Goal: Transaction & Acquisition: Purchase product/service

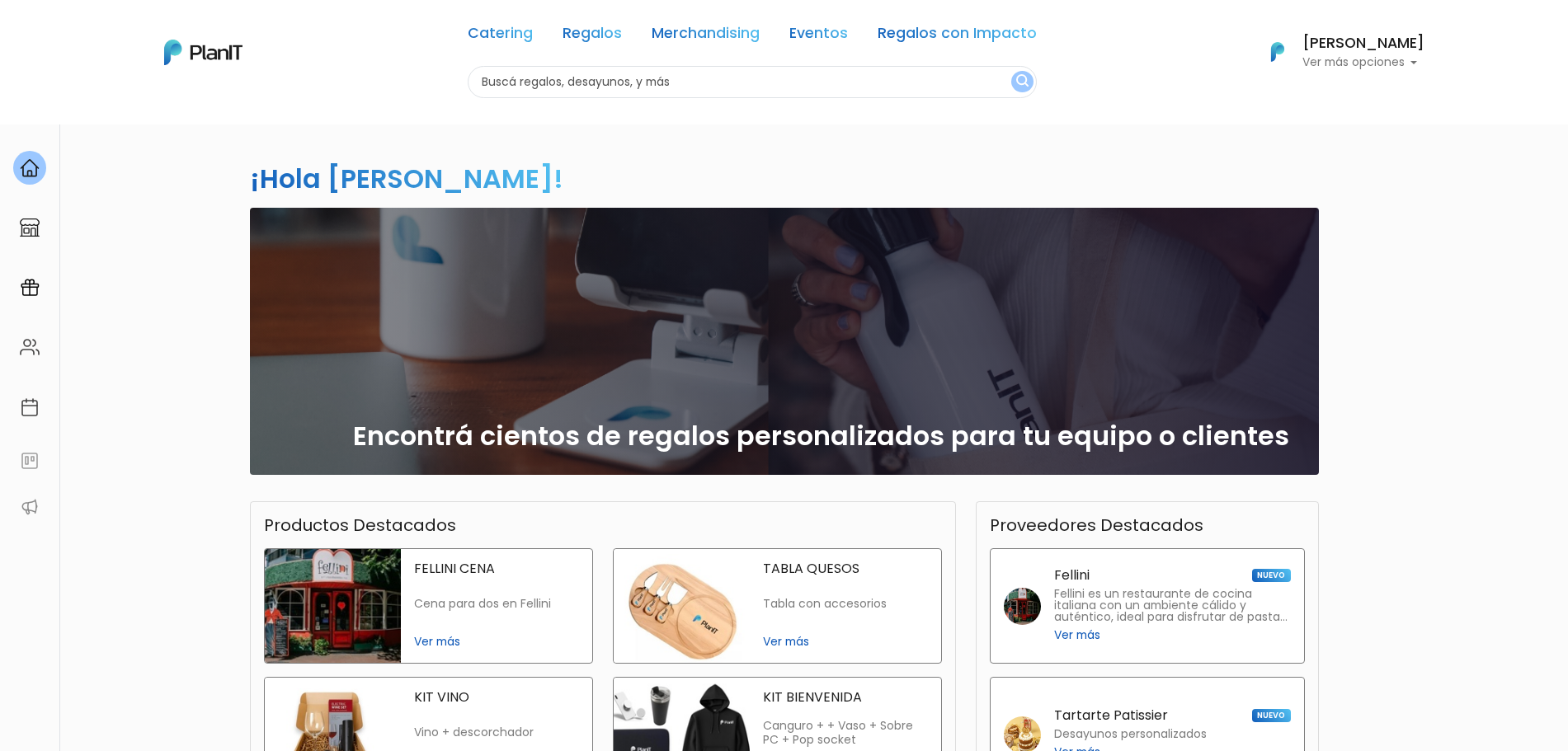
click at [748, 64] on div "Catering Regalos Merchandising Eventos Regalos con Impacto" at bounding box center [751, 36] width 569 height 59
click at [747, 76] on input "text" at bounding box center [751, 82] width 569 height 32
type input "pika"
click at [1011, 71] on button "submit" at bounding box center [1022, 82] width 22 height 22
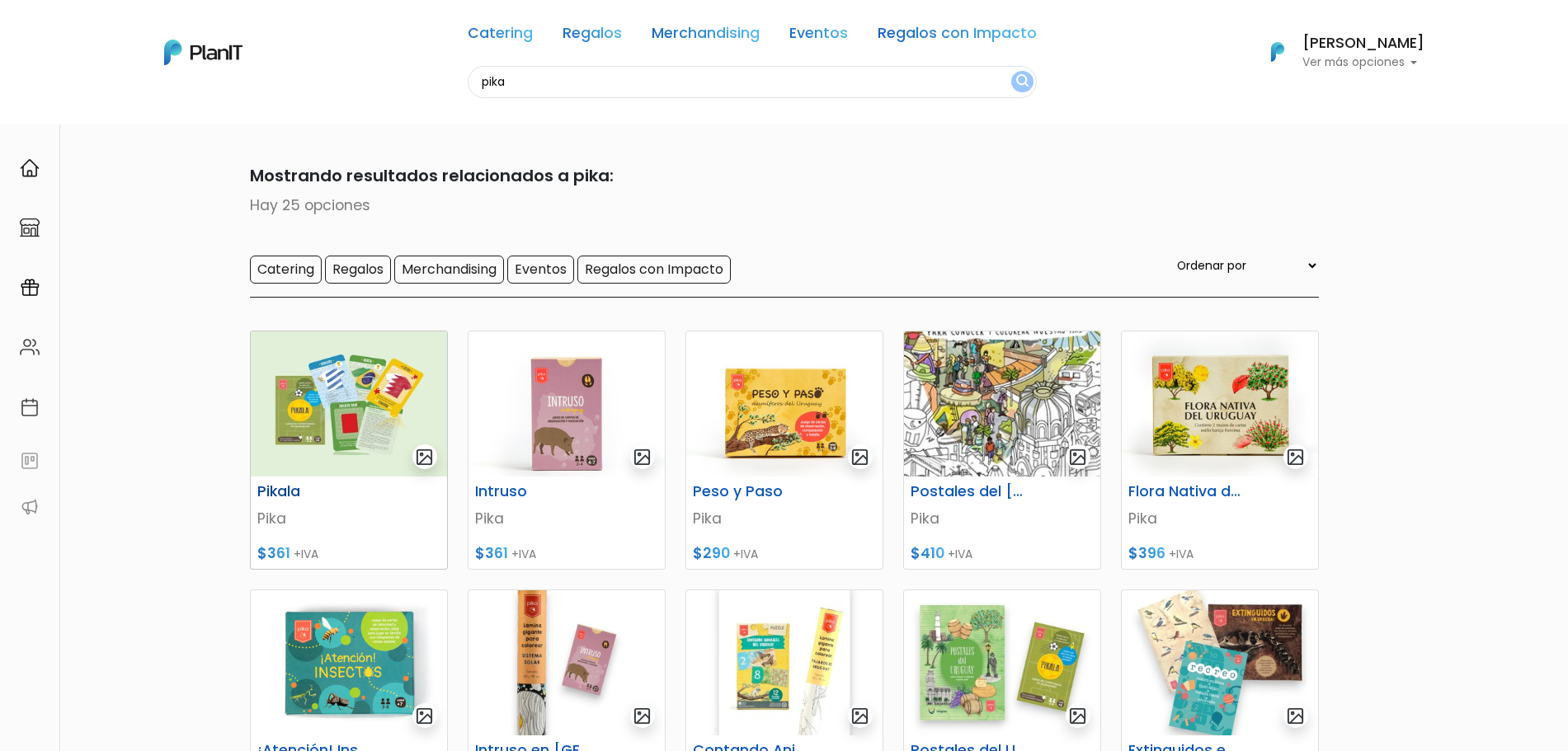
scroll to position [206, 0]
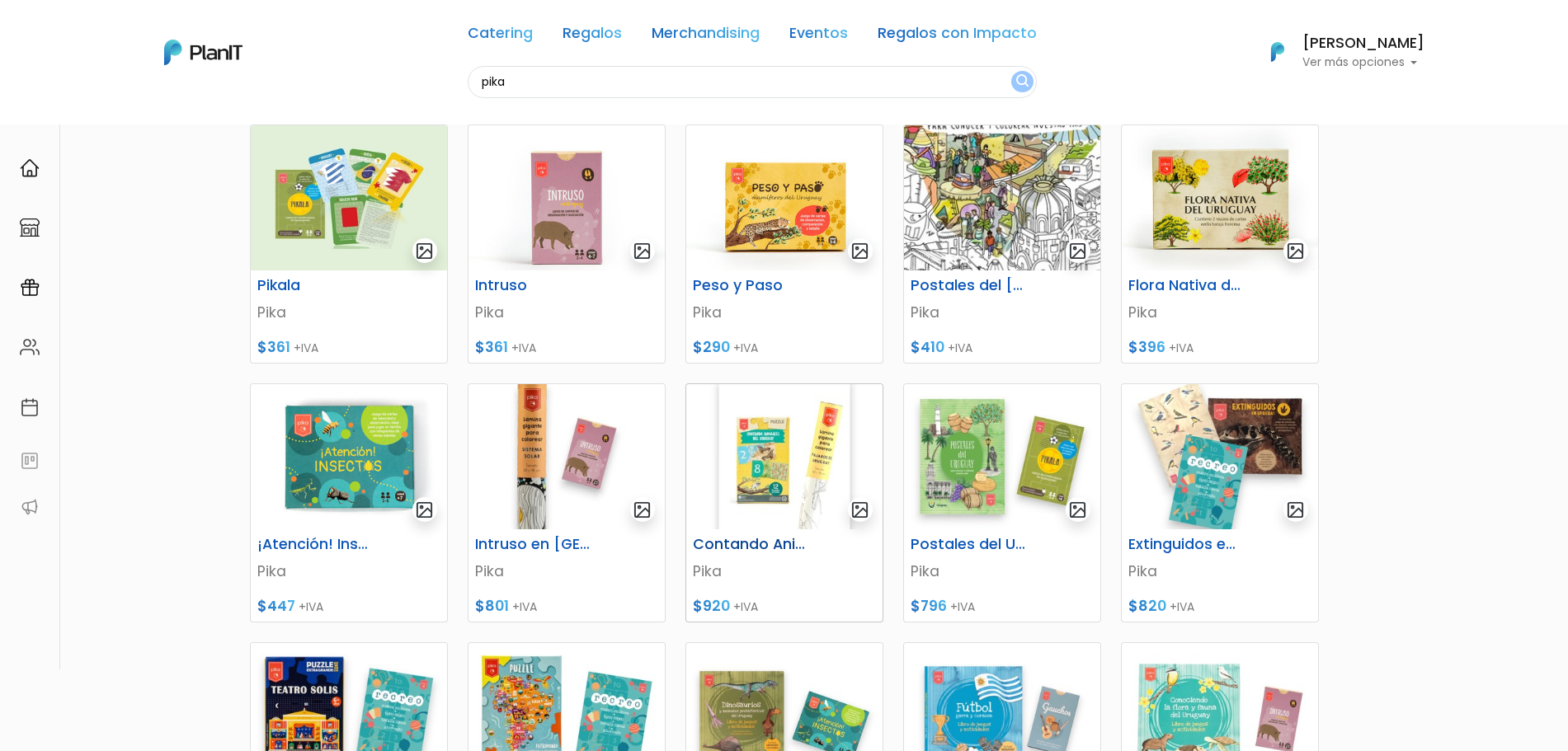
click at [748, 483] on img at bounding box center [784, 457] width 196 height 146
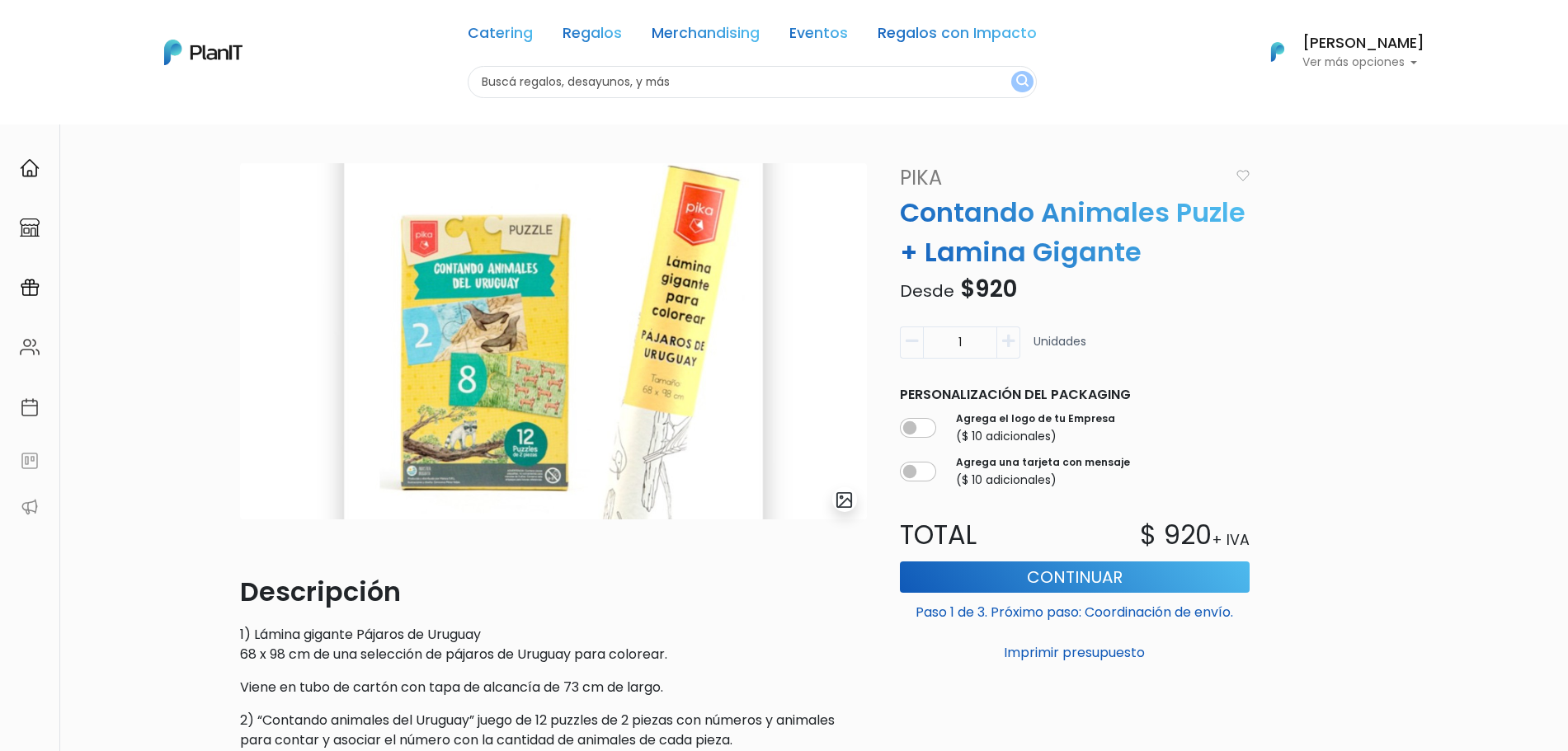
click at [570, 331] on img at bounding box center [554, 341] width 627 height 356
click at [836, 501] on img "submit" at bounding box center [844, 499] width 19 height 19
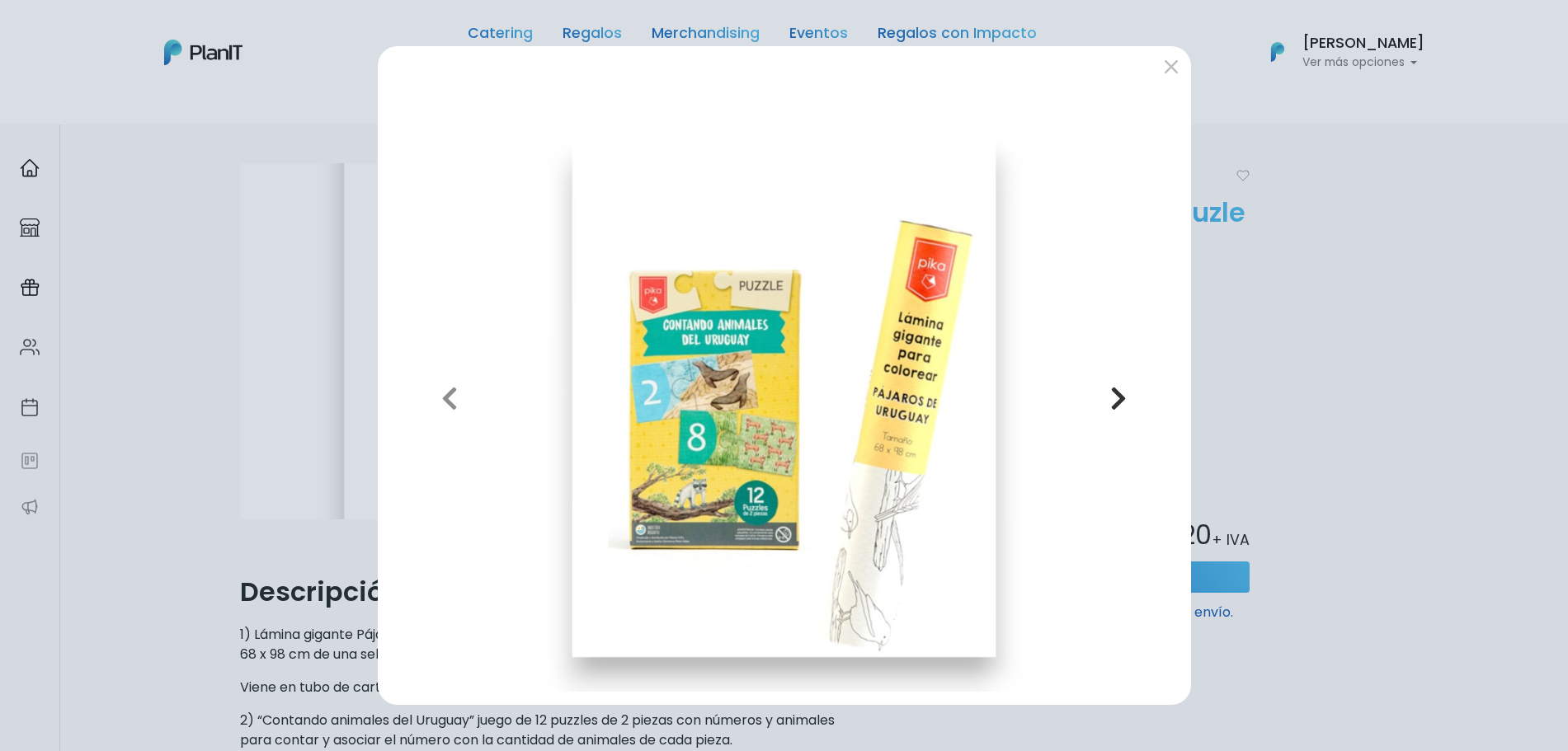
click at [1126, 397] on icon "button" at bounding box center [1118, 398] width 16 height 26
click at [1115, 395] on icon "button" at bounding box center [1118, 398] width 16 height 26
click at [1189, 75] on div at bounding box center [784, 68] width 813 height 46
click at [1181, 73] on button "submit" at bounding box center [1171, 66] width 26 height 26
